Goal: Information Seeking & Learning: Find specific fact

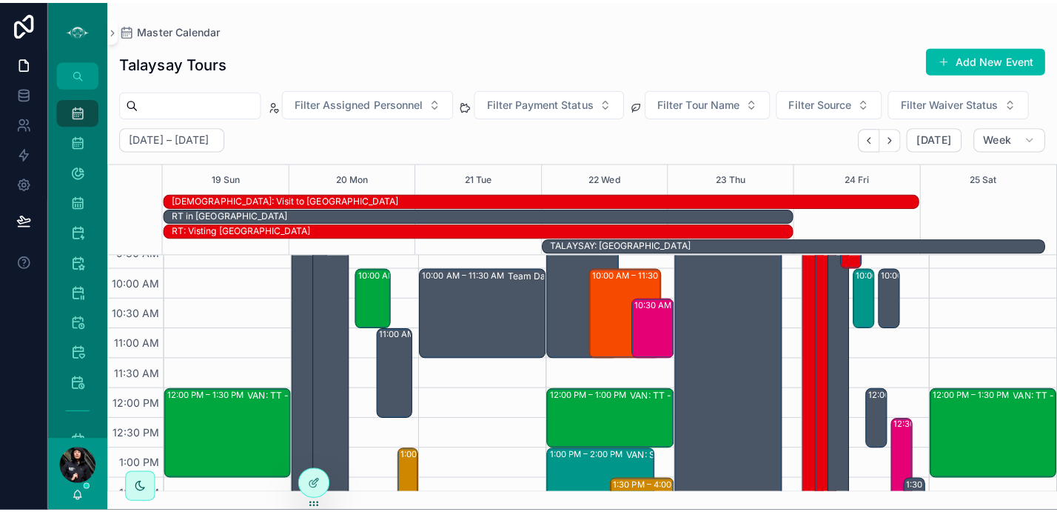
scroll to position [220, 0]
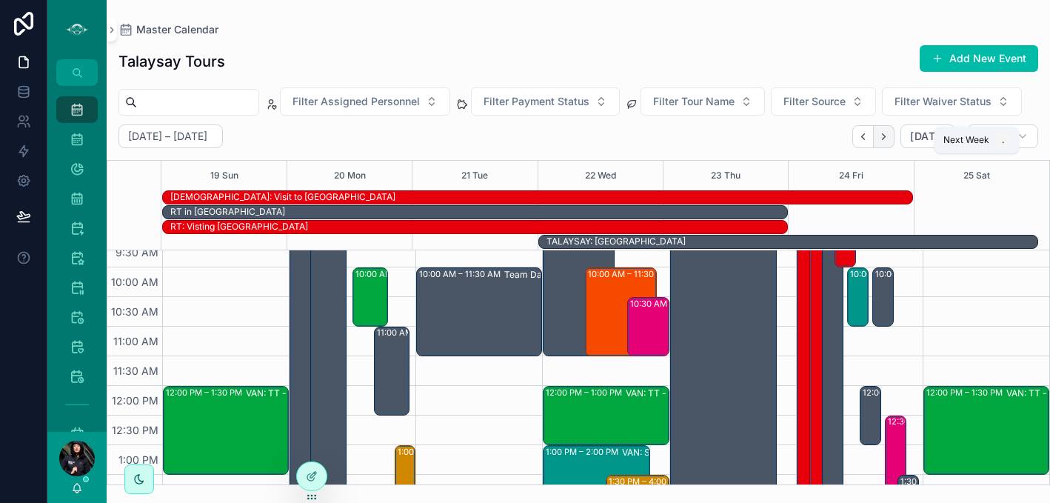
click at [886, 142] on icon "Next" at bounding box center [883, 136] width 11 height 11
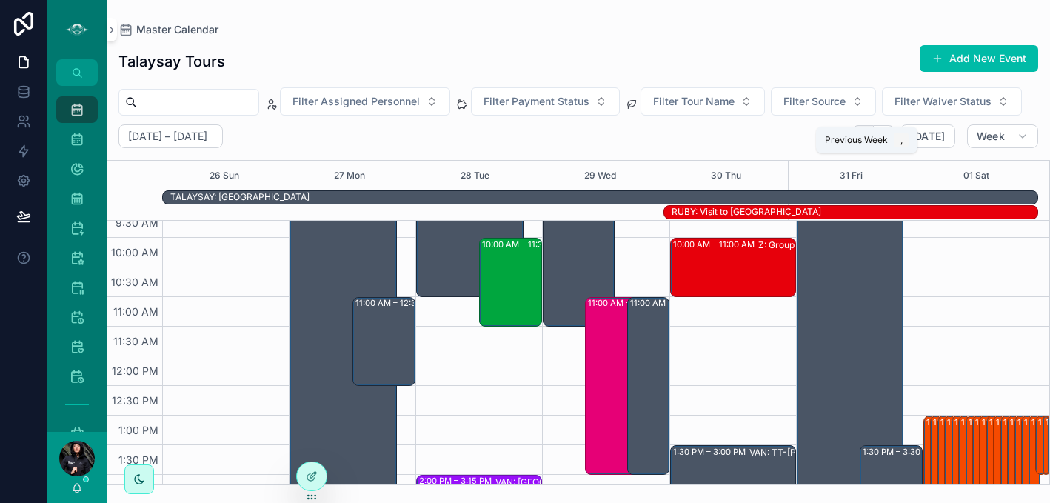
click at [866, 142] on icon "Back" at bounding box center [863, 136] width 11 height 11
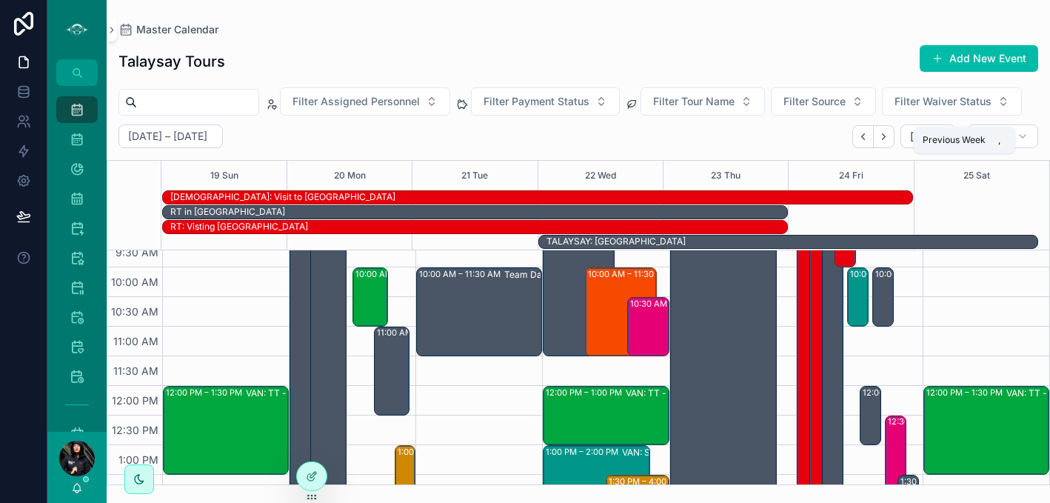
click at [866, 142] on icon "Back" at bounding box center [863, 136] width 11 height 11
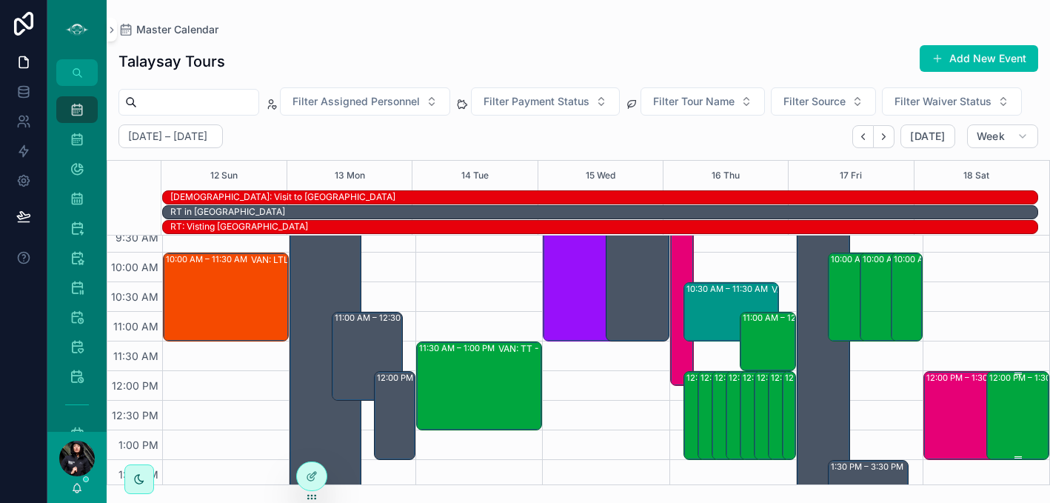
click at [997, 432] on div "12:00 PM – 1:30 PM VAN: TT - [PERSON_NAME] (2) [PERSON_NAME], TW:TCNS-KNGS" at bounding box center [1018, 415] width 59 height 86
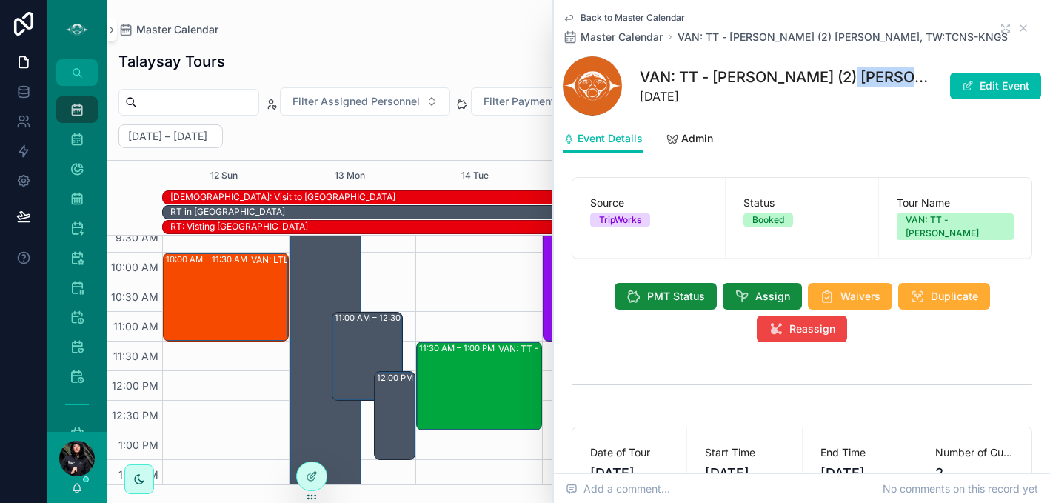
drag, startPoint x: 830, startPoint y: 79, endPoint x: 899, endPoint y: 87, distance: 69.3
click at [899, 87] on div "VAN: TT - [PERSON_NAME] (2) [PERSON_NAME], TW:TCNS-KNGS [DATE]" at bounding box center [785, 86] width 290 height 39
copy h1 "[PERSON_NAME]"
click at [1017, 29] on icon "scrollable content" at bounding box center [1023, 28] width 12 height 12
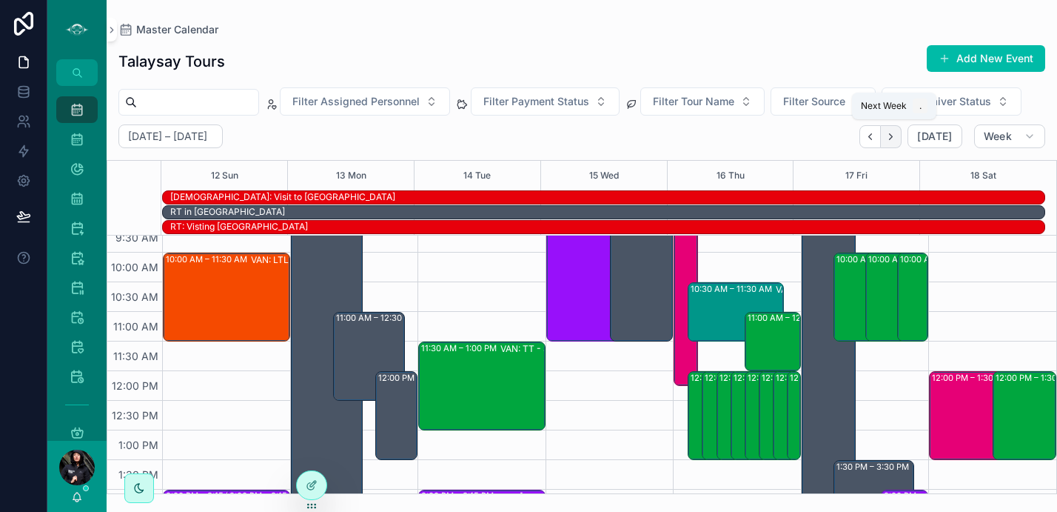
click at [895, 135] on icon "Next" at bounding box center [891, 136] width 11 height 11
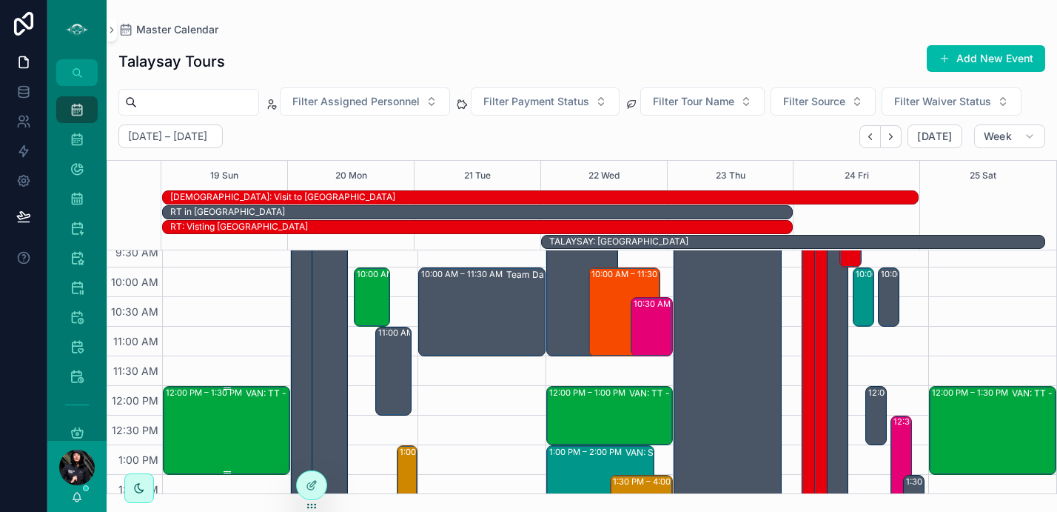
click at [239, 418] on div "12:00 PM – 1:30 PM VAN: TT - [PERSON_NAME] (2) [PERSON_NAME], TW:GAIV-AIWP" at bounding box center [227, 430] width 123 height 86
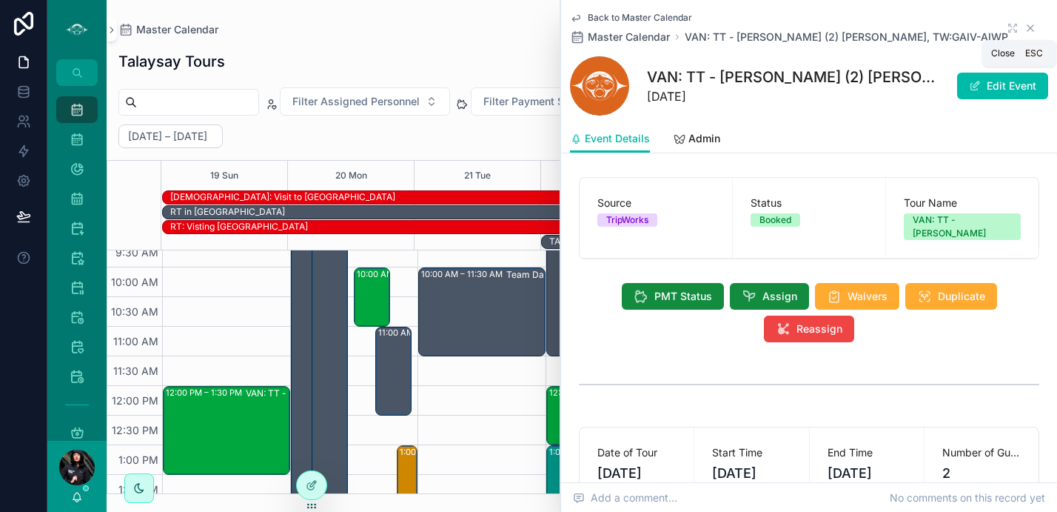
click at [1025, 32] on icon "scrollable content" at bounding box center [1031, 28] width 12 height 12
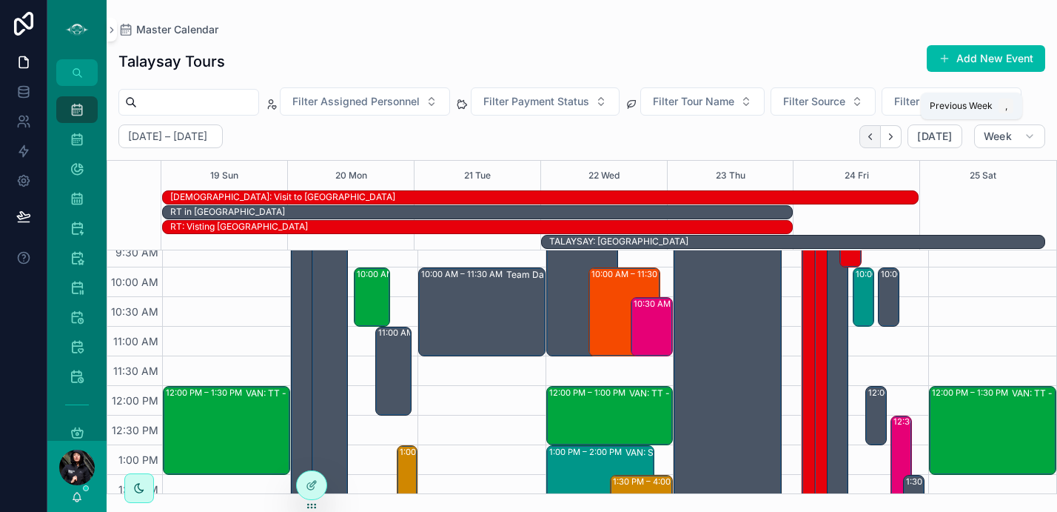
click at [874, 131] on icon "Back" at bounding box center [870, 136] width 11 height 11
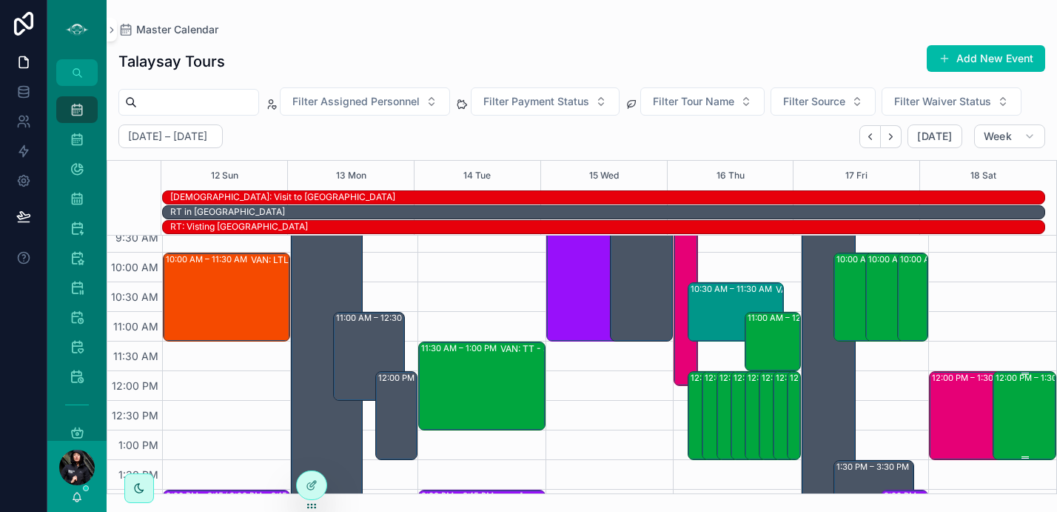
click at [1015, 422] on div "12:00 PM – 1:30 PM VAN: TT - [PERSON_NAME] (2) [PERSON_NAME], TW:TCNS-KNGS" at bounding box center [1025, 415] width 59 height 86
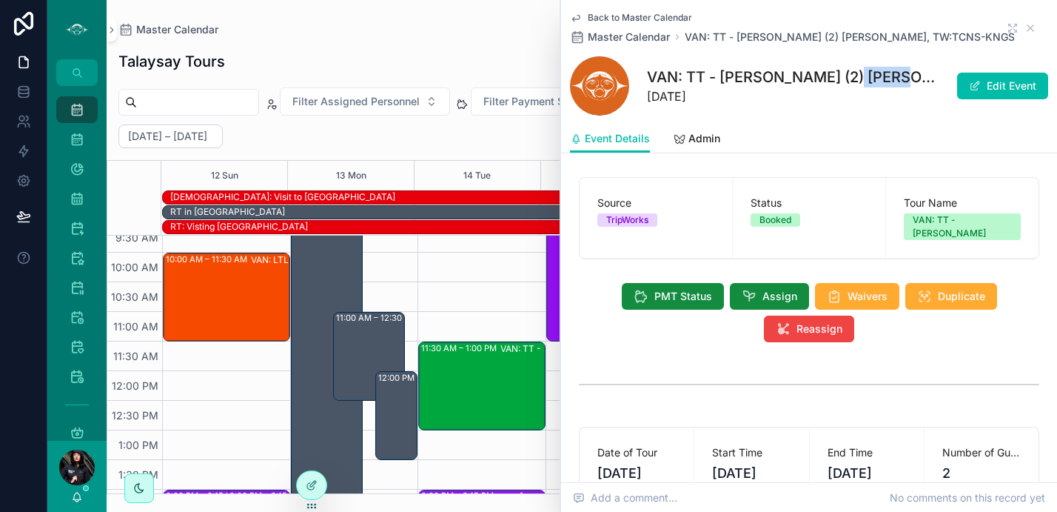
drag, startPoint x: 838, startPoint y: 79, endPoint x: 886, endPoint y: 84, distance: 47.7
click at [886, 84] on h1 "VAN: TT - [PERSON_NAME] (2) [PERSON_NAME], TW:TCNS-KNGS" at bounding box center [792, 77] width 290 height 21
copy h1 "[PERSON_NAME]"
